Goal: Task Accomplishment & Management: Manage account settings

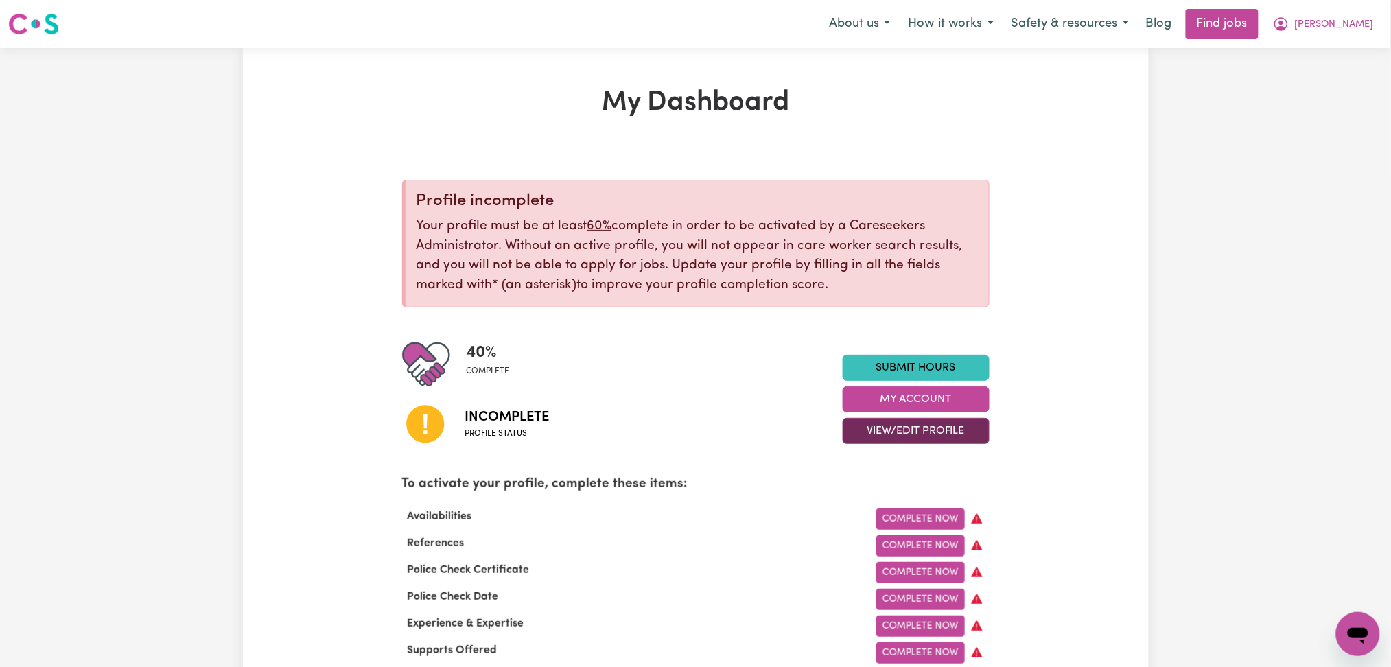
click at [892, 435] on button "View/Edit Profile" at bounding box center [916, 431] width 147 height 26
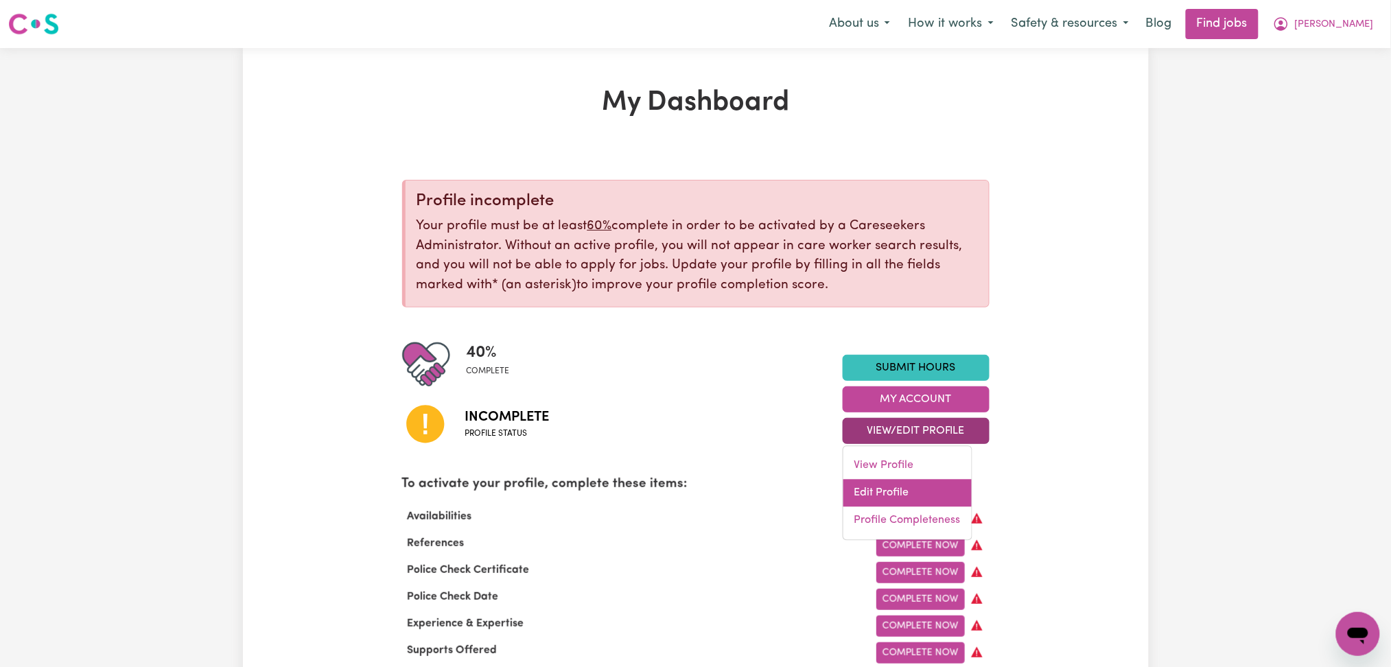
click at [882, 493] on link "Edit Profile" at bounding box center [907, 493] width 128 height 27
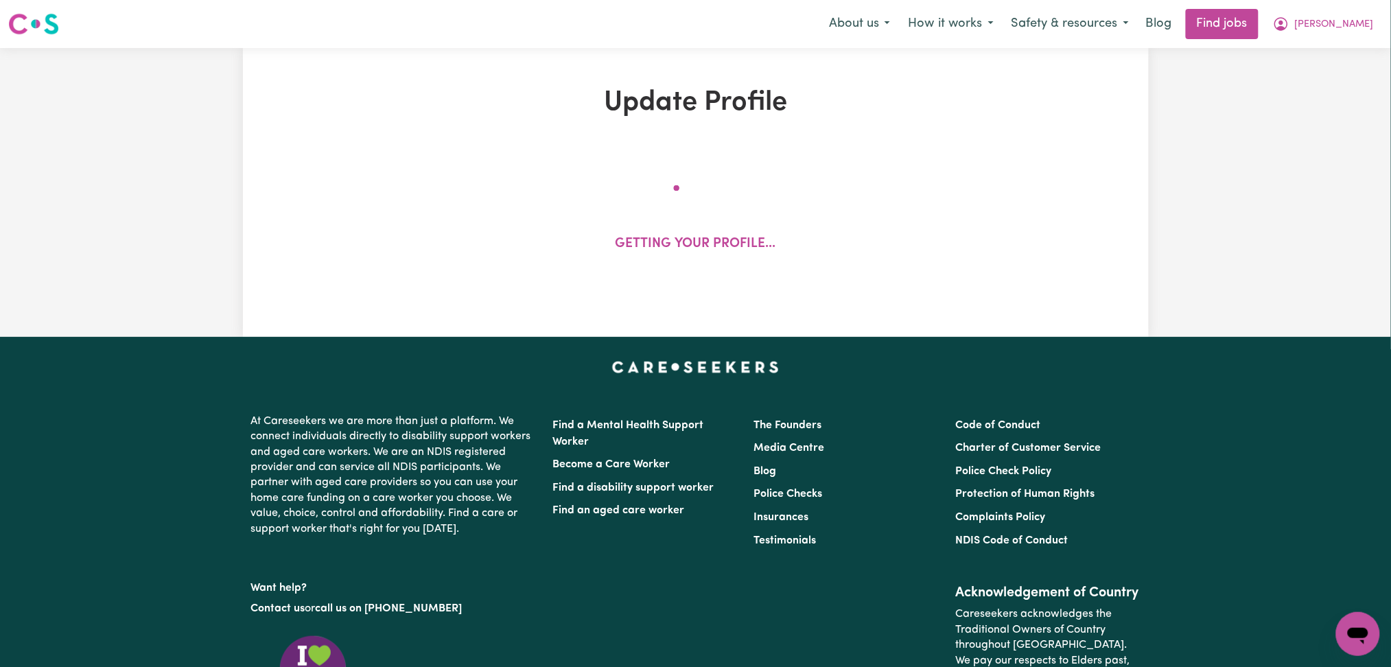
select select "[DEMOGRAPHIC_DATA]"
select select "[DEMOGRAPHIC_DATA] Work Visa"
select select "Studying a healthcare related degree or qualification"
select select "40"
select select "55"
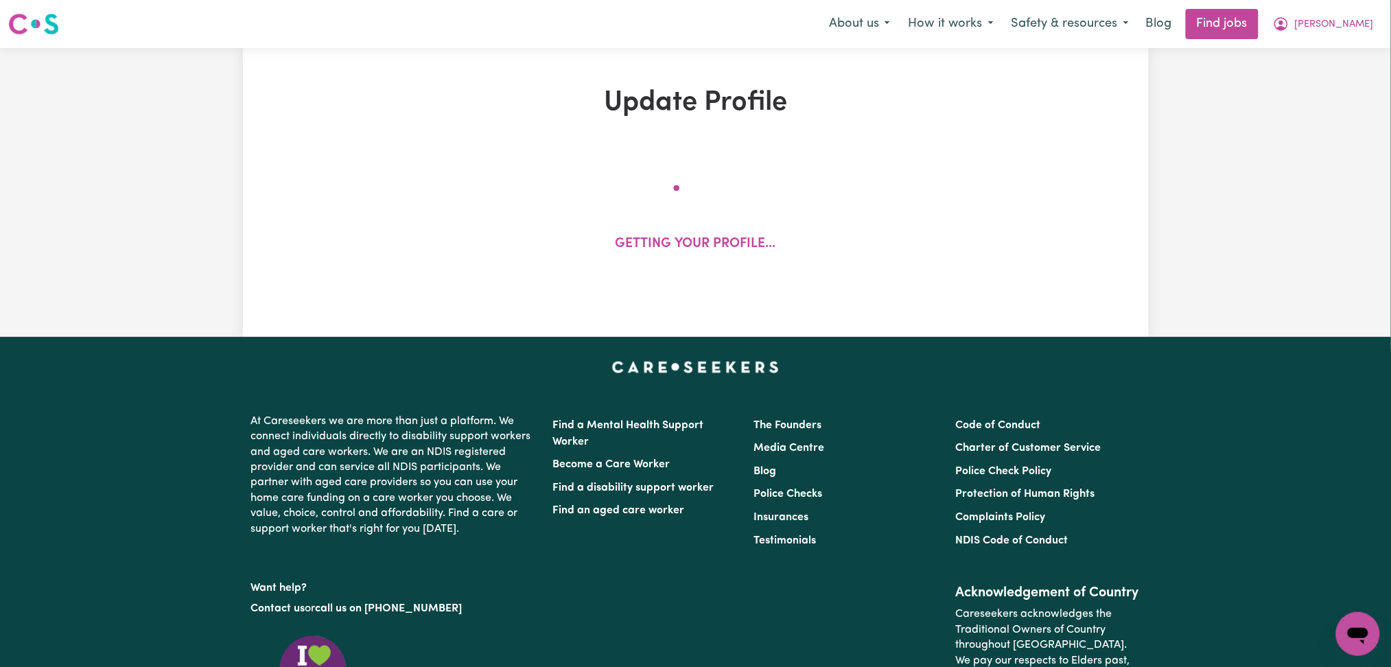
select select "90"
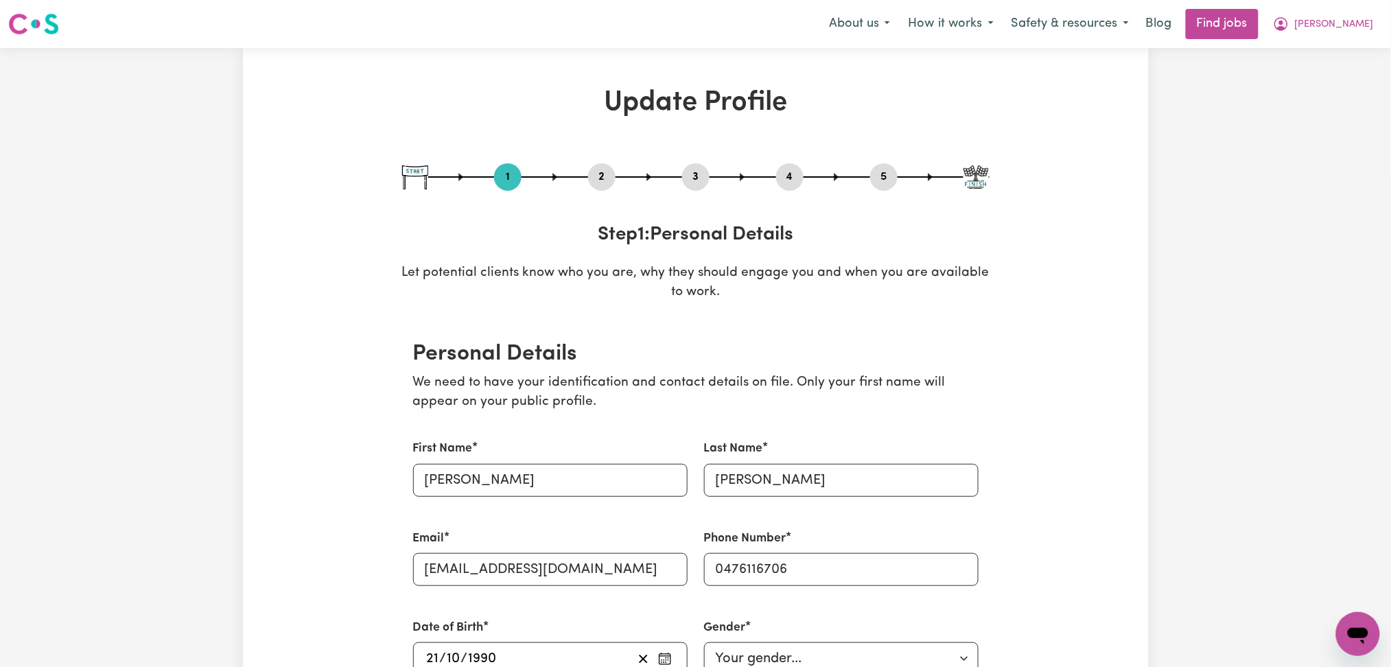
drag, startPoint x: 583, startPoint y: 176, endPoint x: 600, endPoint y: 180, distance: 17.8
click at [600, 180] on div "1 2 3 4 5" at bounding box center [695, 176] width 587 height 27
click at [600, 180] on button "2" at bounding box center [601, 177] width 27 height 18
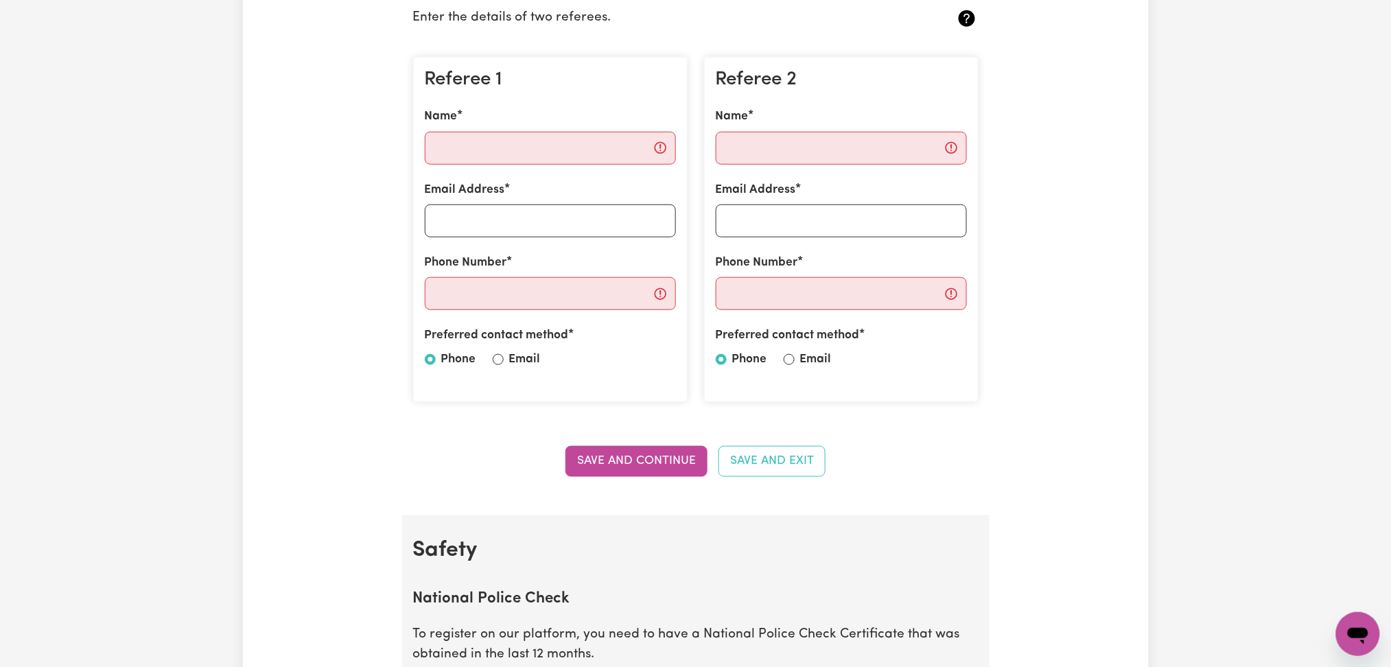
scroll to position [91, 0]
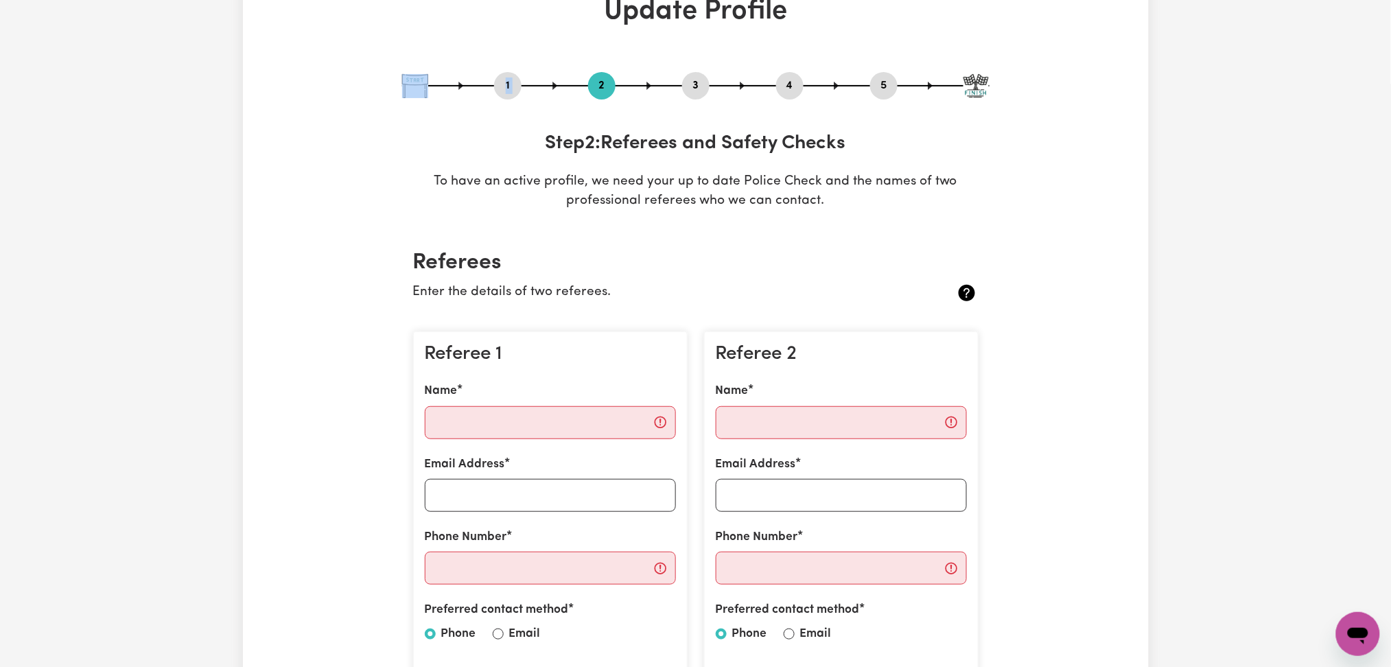
drag, startPoint x: 875, startPoint y: 78, endPoint x: 875, endPoint y: 100, distance: 22.0
click at [875, 80] on button "5" at bounding box center [883, 86] width 27 height 18
select select "I am providing services privately on my own"
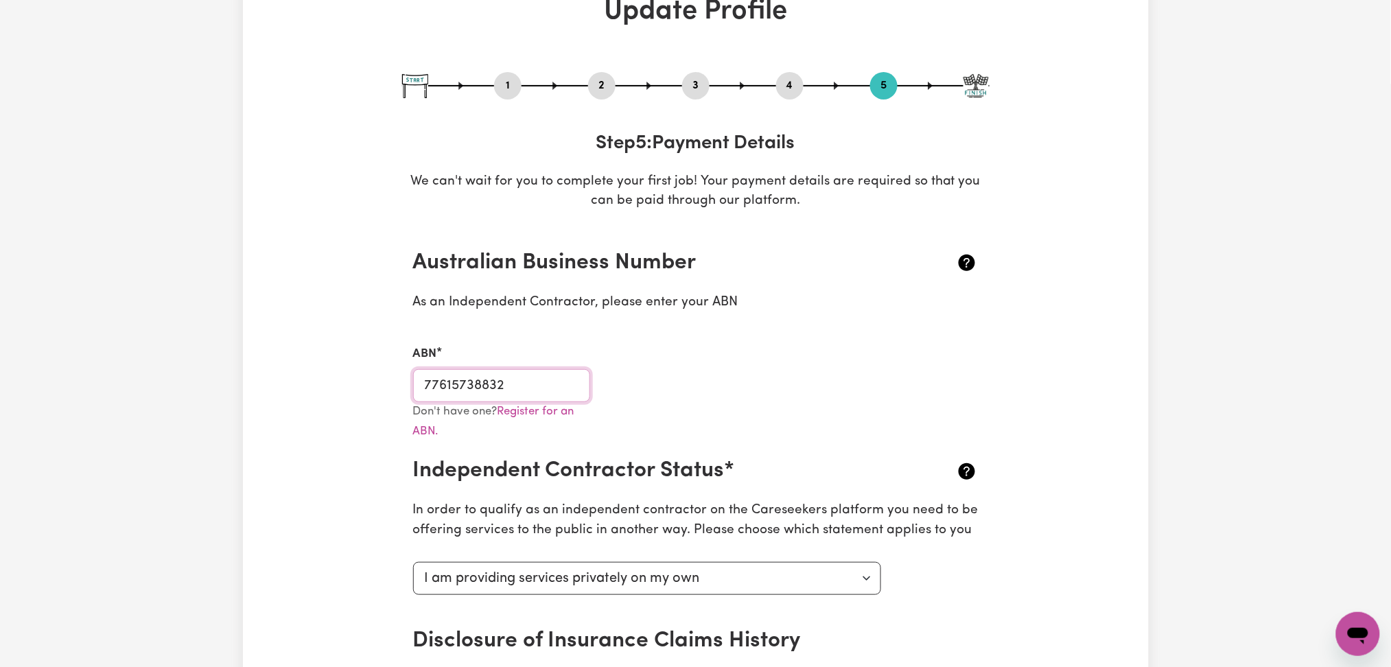
click at [546, 377] on input "77615738832" at bounding box center [502, 385] width 178 height 33
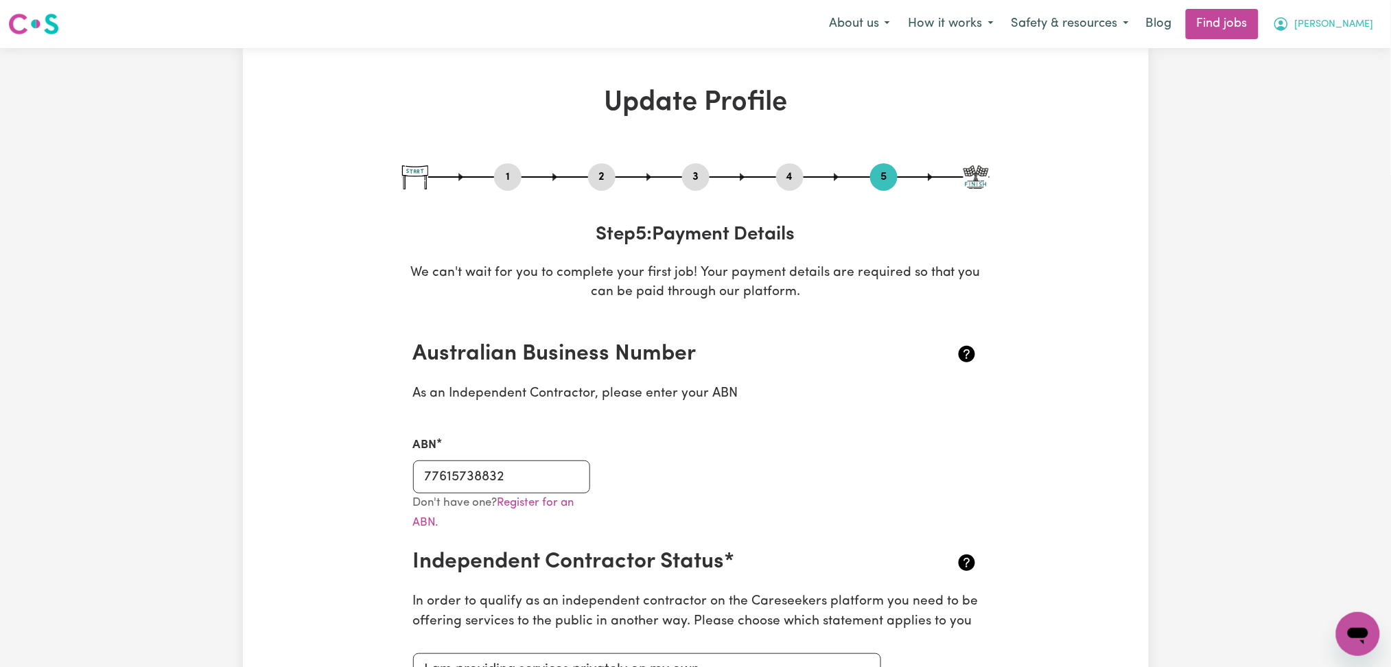
click at [1354, 32] on span "[PERSON_NAME]" at bounding box center [1334, 24] width 79 height 15
click at [1343, 59] on link "My Account" at bounding box center [1327, 53] width 108 height 26
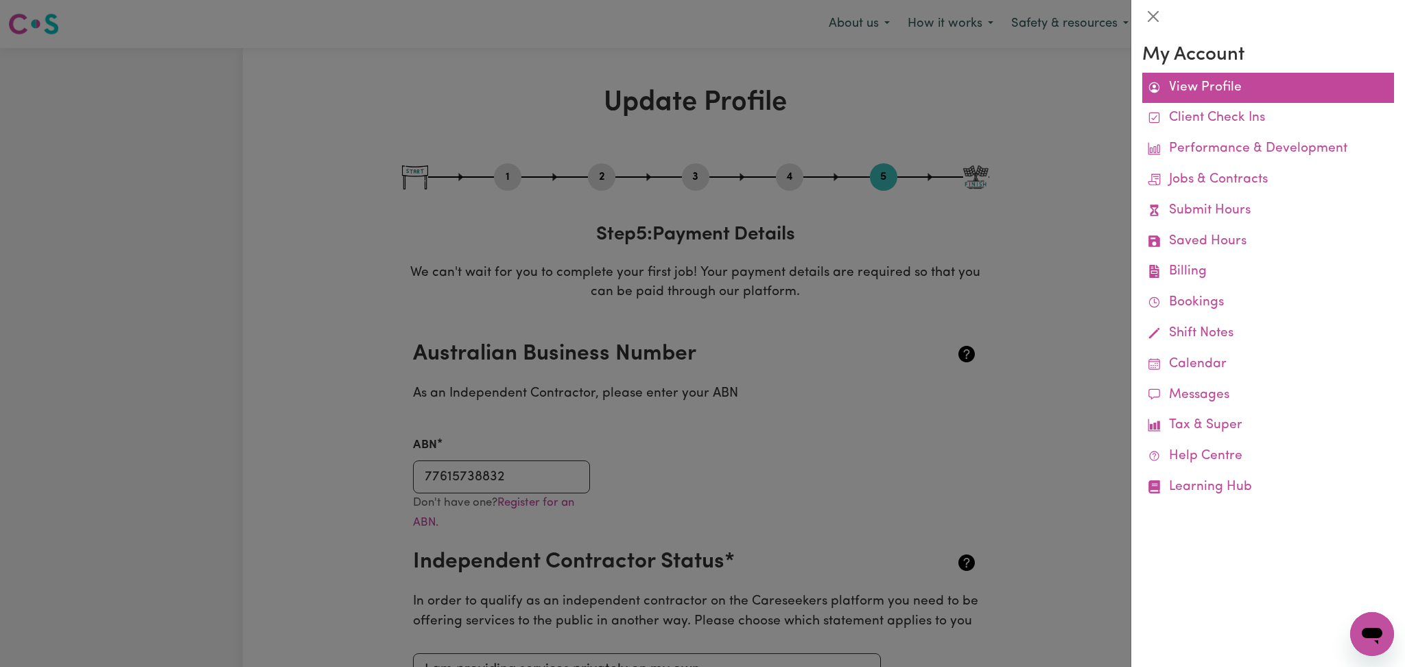
click at [1337, 74] on link "View Profile" at bounding box center [1268, 88] width 252 height 31
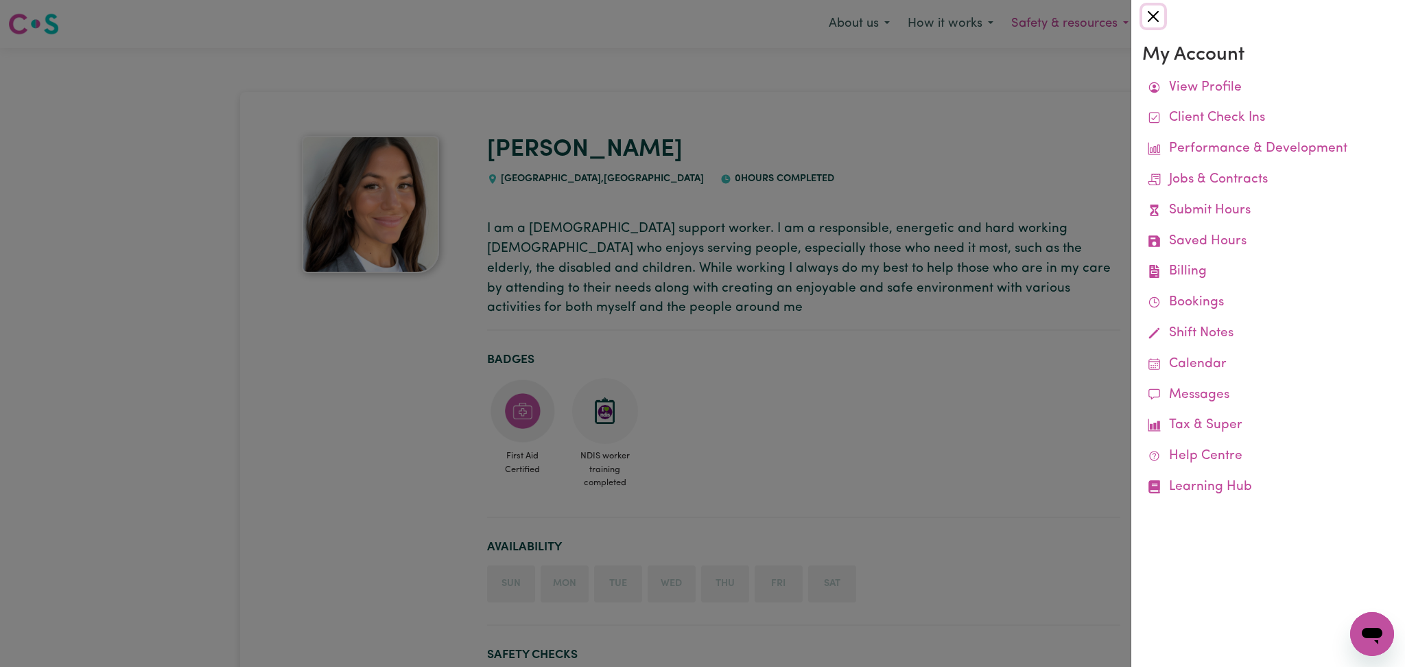
drag, startPoint x: 1157, startPoint y: 15, endPoint x: 1147, endPoint y: 34, distance: 21.8
click at [1157, 18] on button "Close" at bounding box center [1153, 16] width 22 height 22
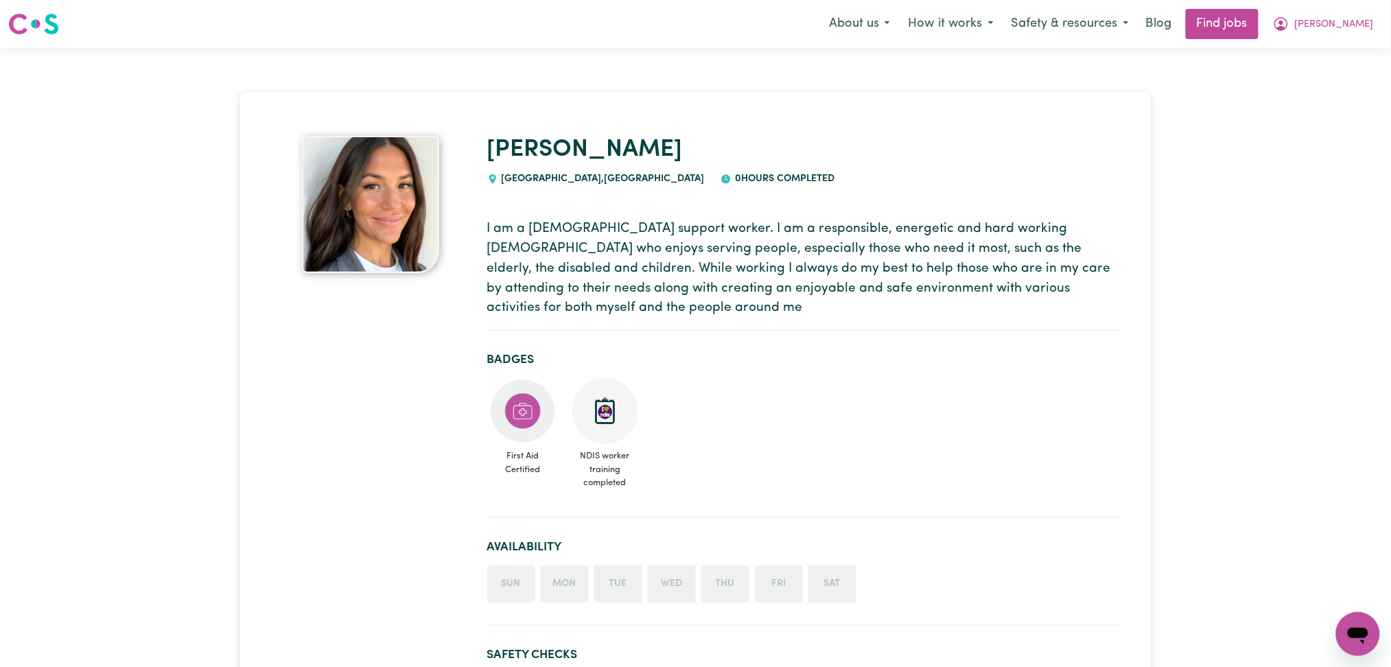
click at [1369, 17] on span "[PERSON_NAME]" at bounding box center [1334, 24] width 79 height 15
click at [1322, 80] on link "My Dashboard" at bounding box center [1327, 79] width 108 height 26
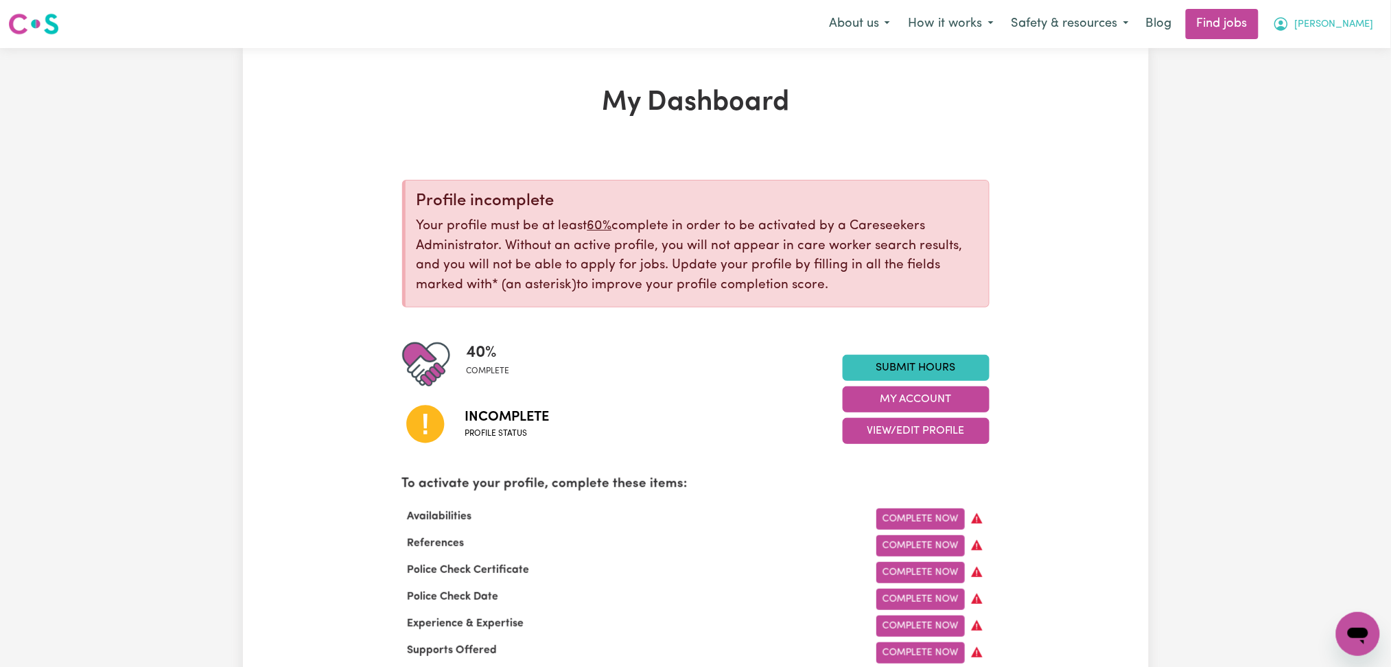
drag, startPoint x: 1341, startPoint y: 25, endPoint x: 1343, endPoint y: 37, distance: 11.8
click at [1342, 25] on button "[PERSON_NAME]" at bounding box center [1323, 24] width 119 height 29
click at [1328, 109] on link "Logout" at bounding box center [1327, 105] width 108 height 26
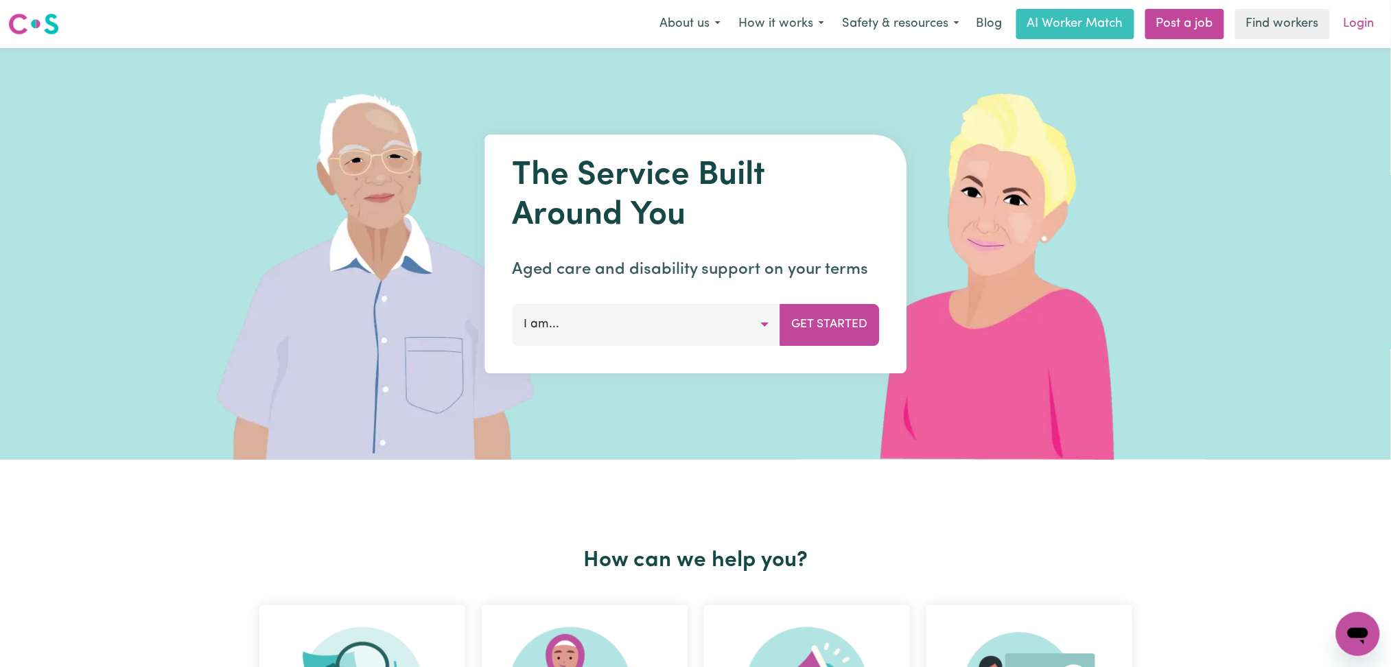
click at [1354, 25] on link "Login" at bounding box center [1358, 24] width 47 height 30
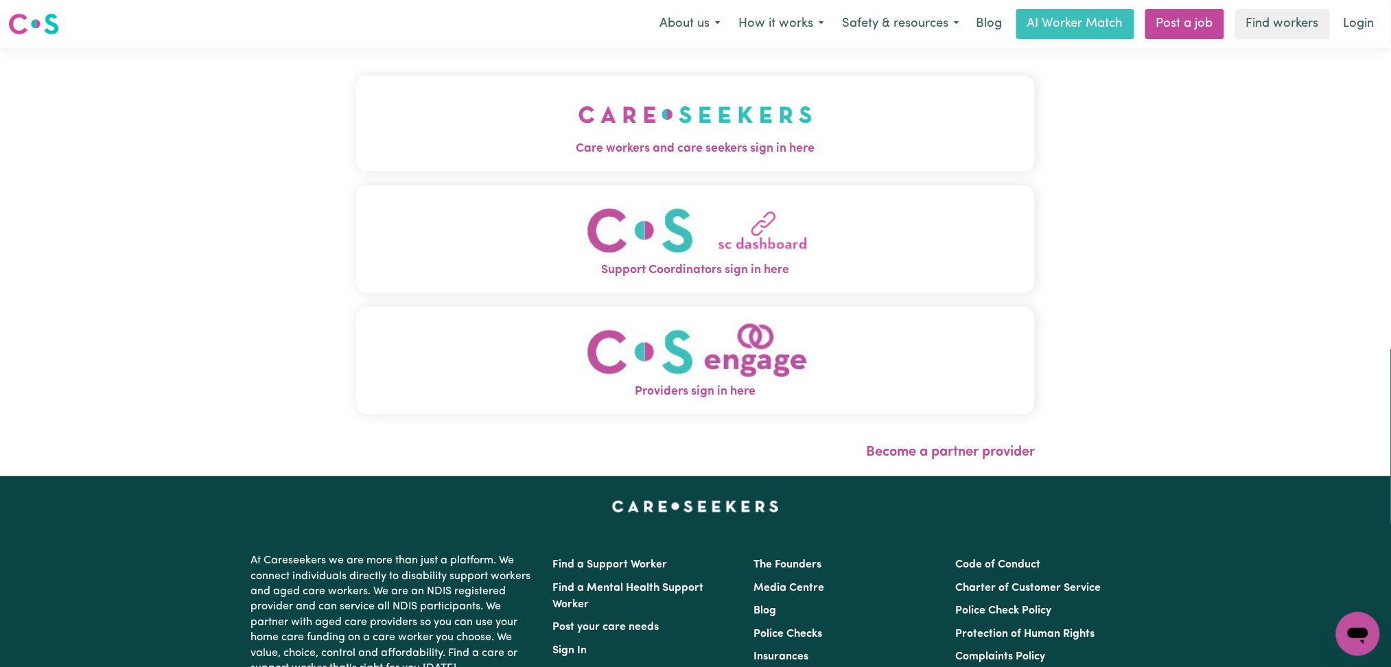
click at [430, 152] on span "Care workers and care seekers sign in here" at bounding box center [695, 149] width 679 height 18
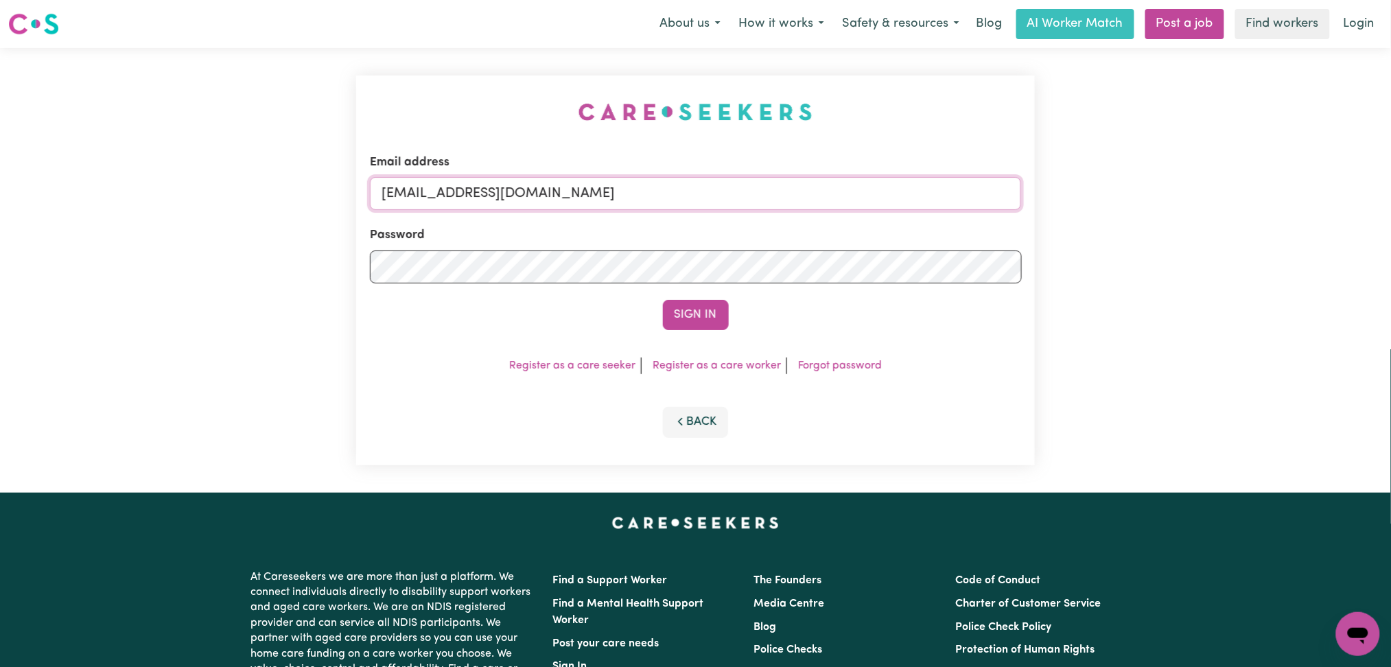
click at [533, 187] on input "[EMAIL_ADDRESS][DOMAIN_NAME]" at bounding box center [696, 193] width 652 height 33
drag, startPoint x: 451, startPoint y: 186, endPoint x: 812, endPoint y: 200, distance: 361.8
click at [814, 197] on input "Superuser~[EMAIL_ADDRESS][DOMAIN_NAME]" at bounding box center [696, 193] width 652 height 33
type input "Superuser~[EMAIL_ADDRESS][DOMAIN_NAME]"
click at [690, 320] on button "Sign In" at bounding box center [696, 315] width 66 height 30
